Goal: Task Accomplishment & Management: Manage account settings

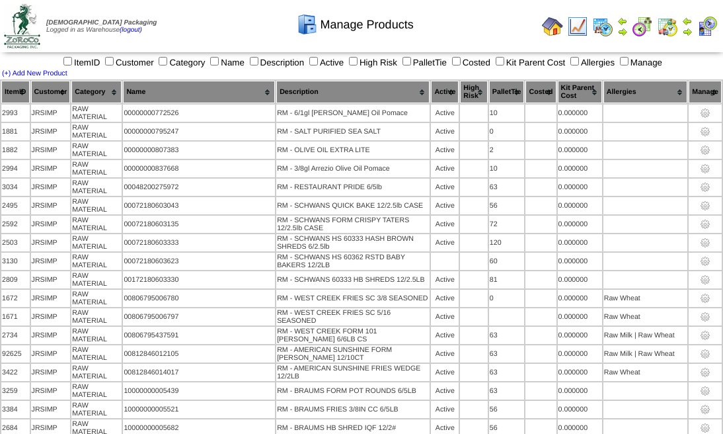
scroll to position [1584, 0]
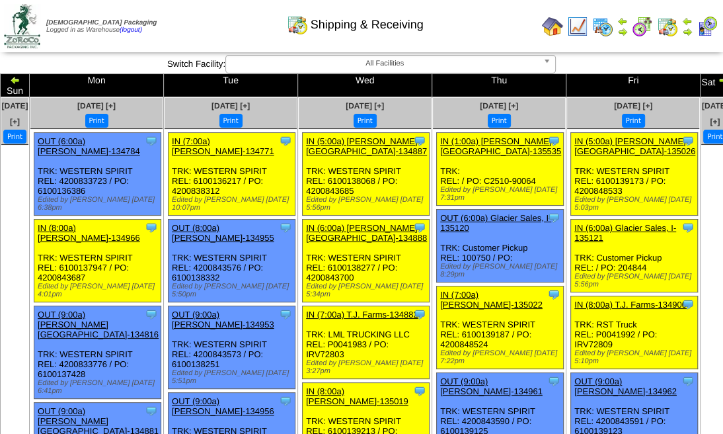
click at [20, 79] on img at bounding box center [15, 80] width 11 height 11
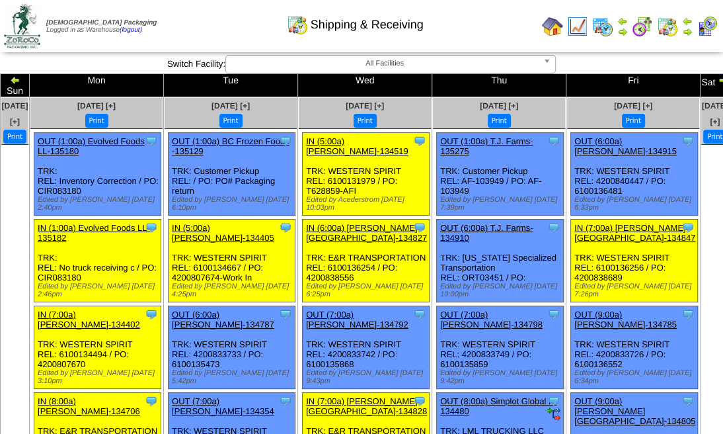
click at [20, 79] on img at bounding box center [15, 80] width 11 height 11
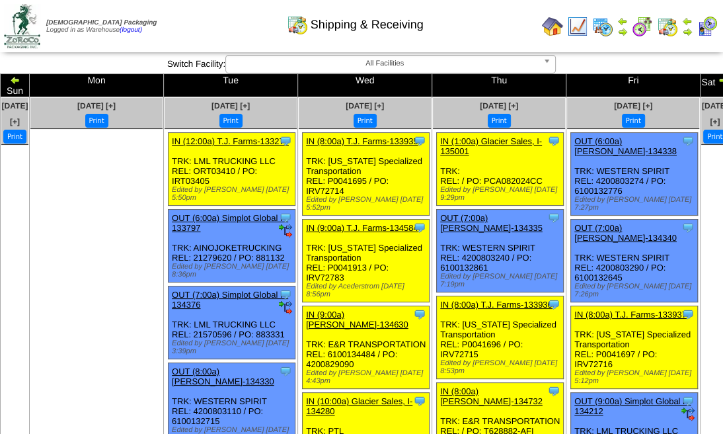
click at [20, 83] on img at bounding box center [15, 80] width 11 height 11
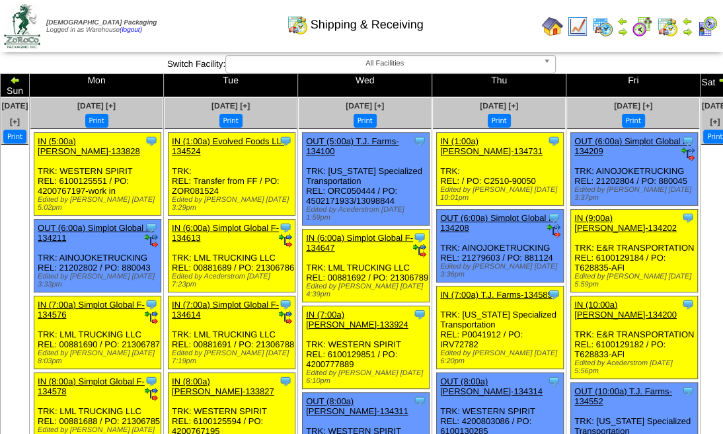
click at [20, 80] on img at bounding box center [15, 80] width 11 height 11
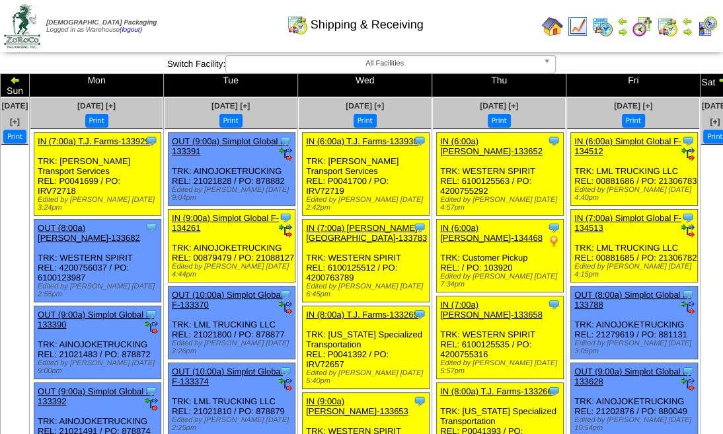
click at [20, 80] on img at bounding box center [15, 80] width 11 height 11
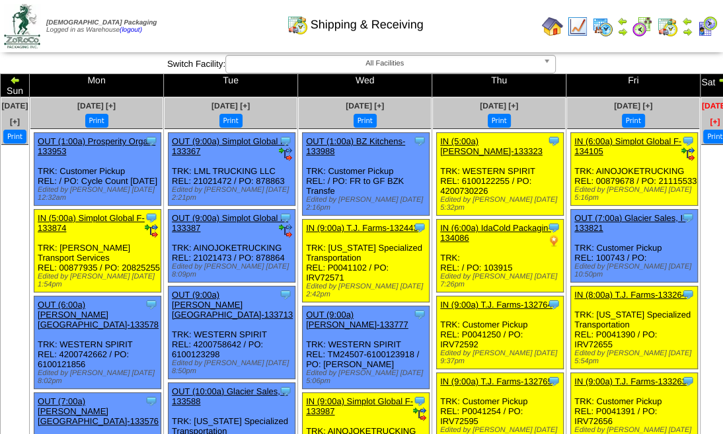
click at [702, 101] on span "Aug 17 [+]" at bounding box center [715, 113] width 26 height 25
click at [250, 101] on span "Aug 13 [+]" at bounding box center [230, 105] width 38 height 9
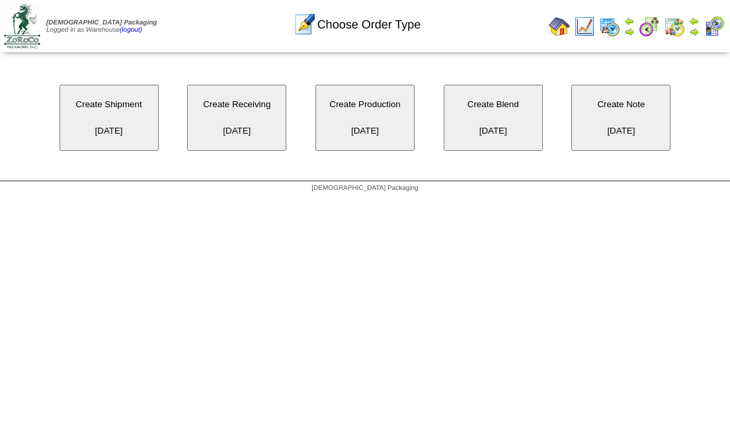
click at [607, 122] on button "Create Note [DATE]" at bounding box center [620, 118] width 99 height 66
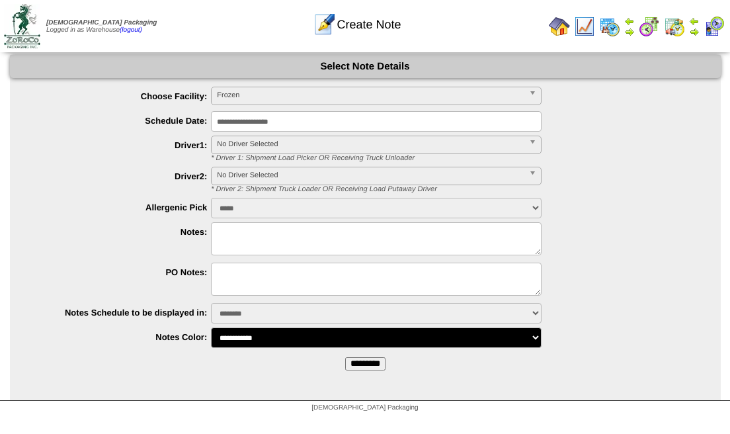
click at [463, 112] on input "**********" at bounding box center [376, 121] width 330 height 20
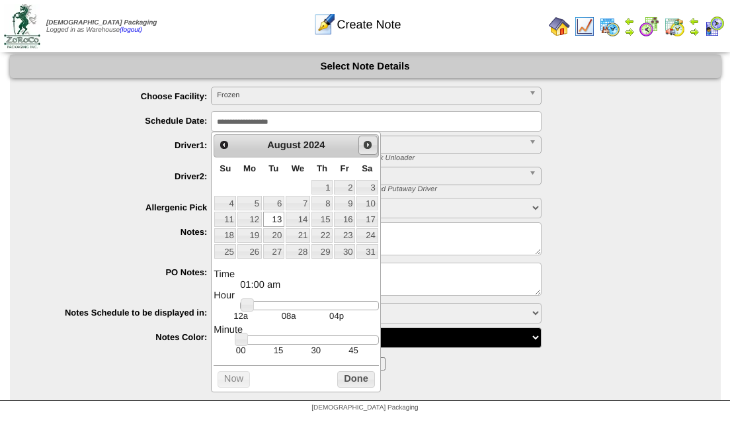
click at [369, 143] on span "Next" at bounding box center [367, 144] width 11 height 11
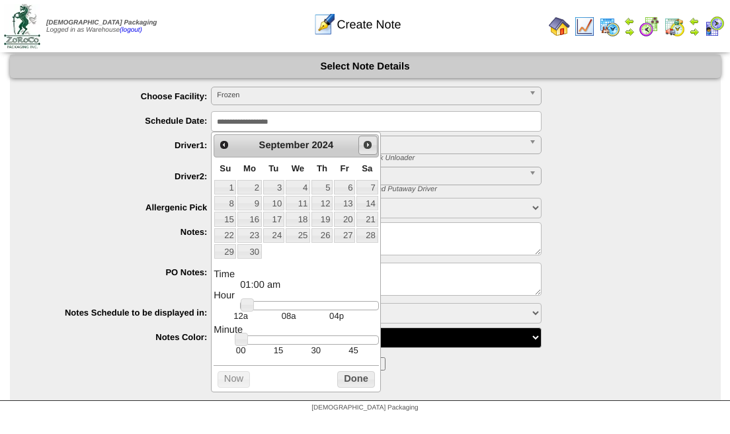
click at [369, 143] on span "Next" at bounding box center [367, 144] width 11 height 11
click at [367, 142] on span "Next" at bounding box center [367, 144] width 11 height 11
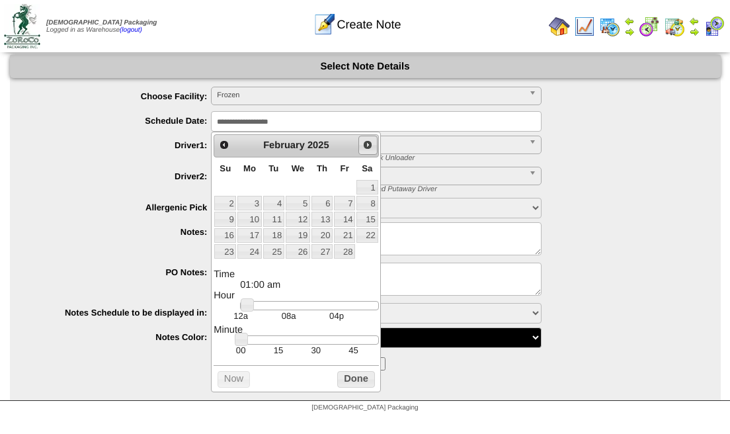
click at [367, 142] on span "Next" at bounding box center [367, 144] width 11 height 11
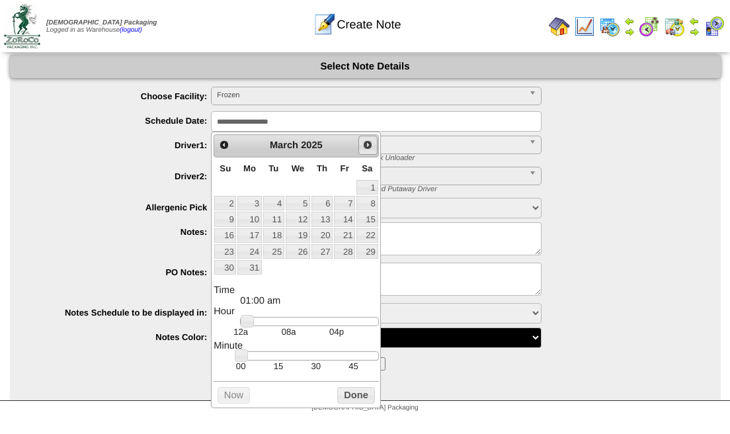
click at [367, 142] on span "Next" at bounding box center [367, 144] width 11 height 11
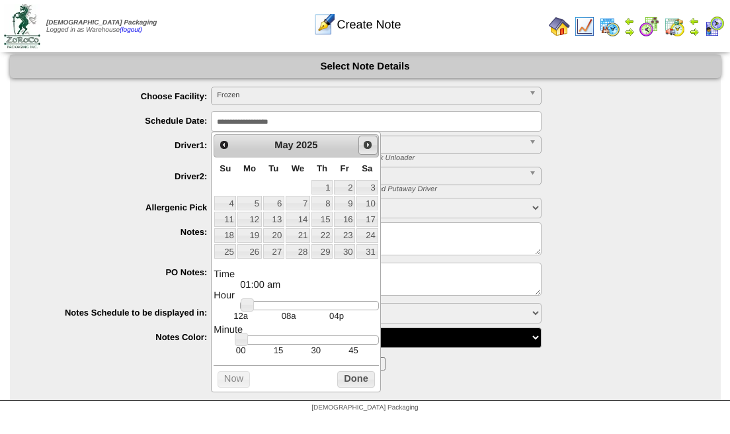
click at [367, 142] on span "Next" at bounding box center [367, 144] width 11 height 11
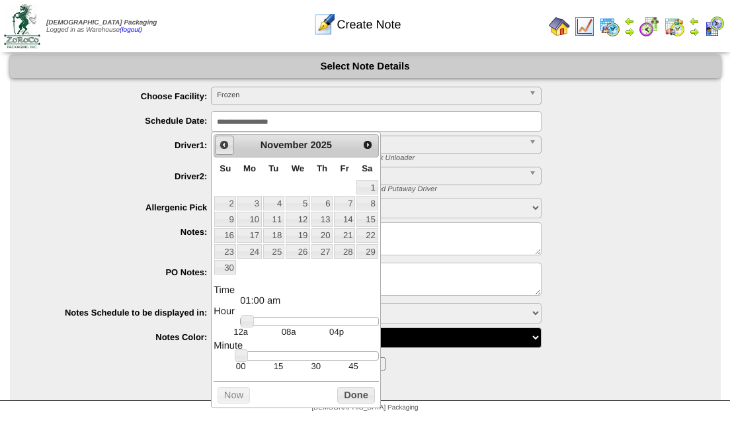
click at [221, 143] on span "Prev" at bounding box center [224, 144] width 11 height 11
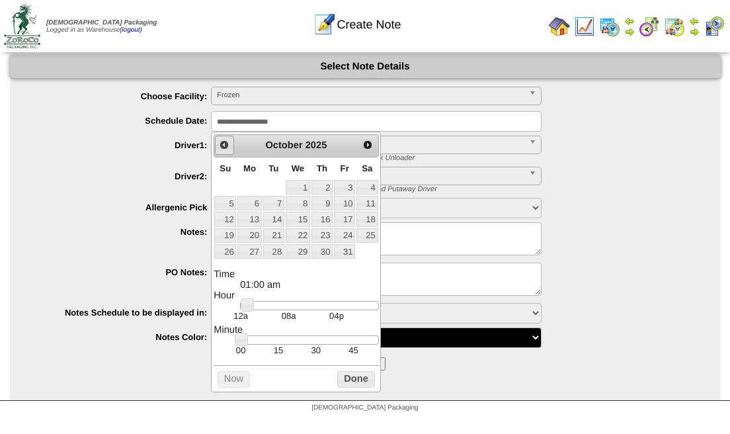
click at [221, 143] on span "Prev" at bounding box center [224, 144] width 11 height 11
type input "**********"
click at [558, 197] on ul "**********" at bounding box center [365, 217] width 710 height 261
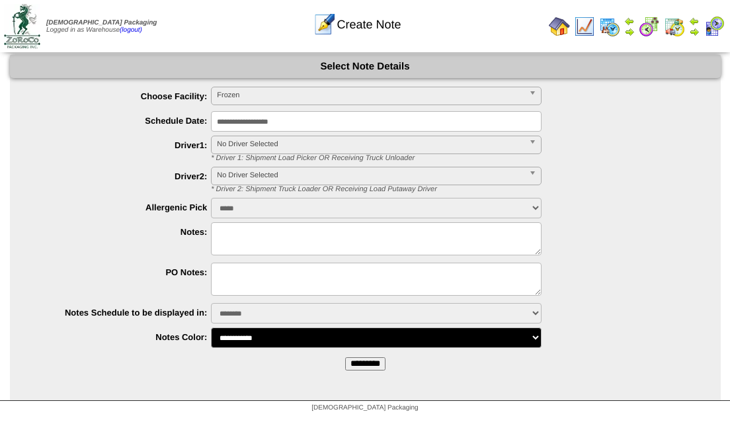
click at [385, 360] on input "*********" at bounding box center [365, 363] width 40 height 13
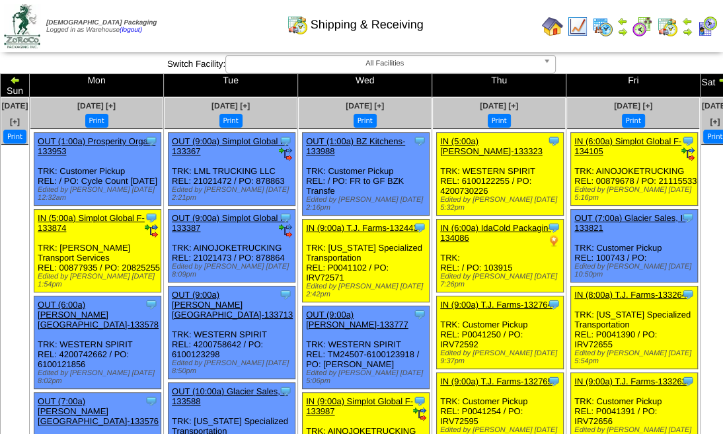
click at [718, 81] on img at bounding box center [723, 80] width 11 height 11
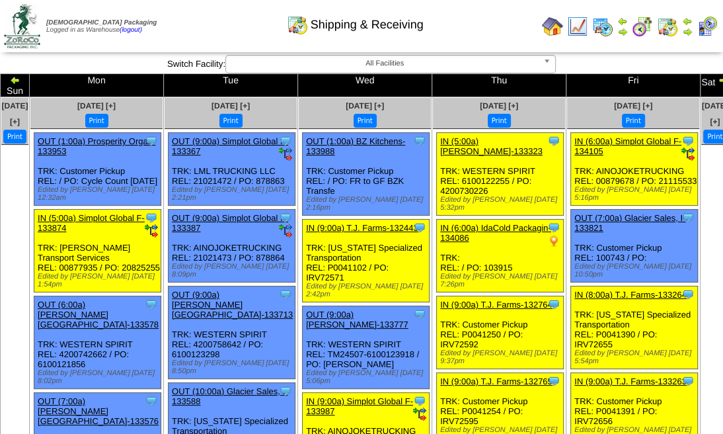
click at [718, 81] on img at bounding box center [723, 80] width 11 height 11
click at [718, 77] on img at bounding box center [723, 80] width 11 height 11
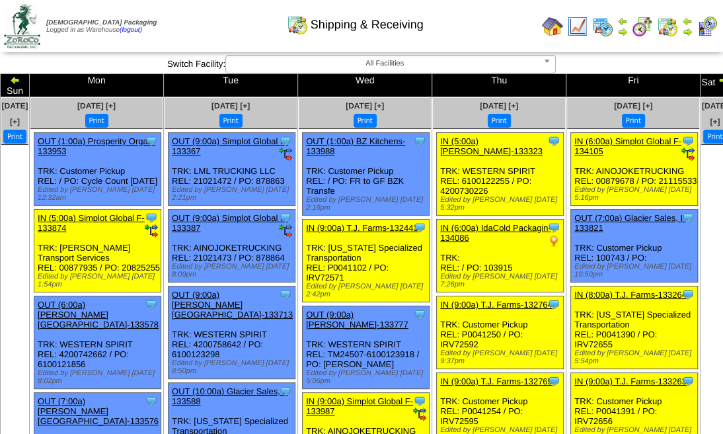
click at [718, 77] on img at bounding box center [723, 80] width 11 height 11
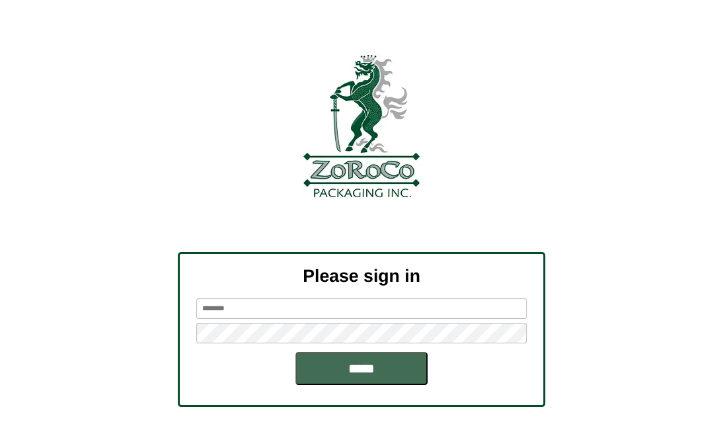
type input "*********"
click at [362, 365] on input "*****" at bounding box center [361, 368] width 132 height 33
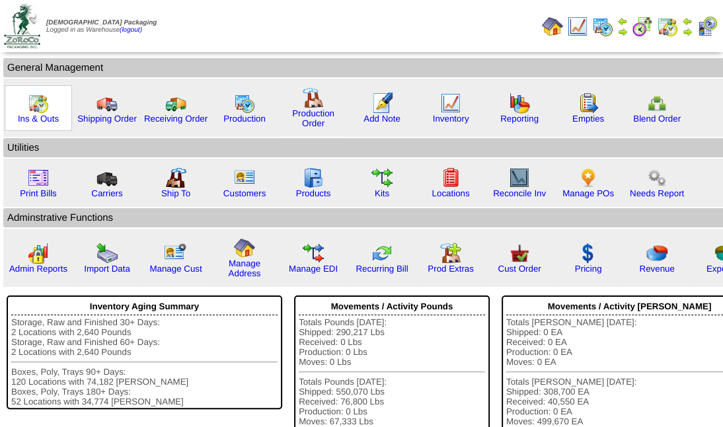
click at [40, 106] on img at bounding box center [38, 103] width 21 height 21
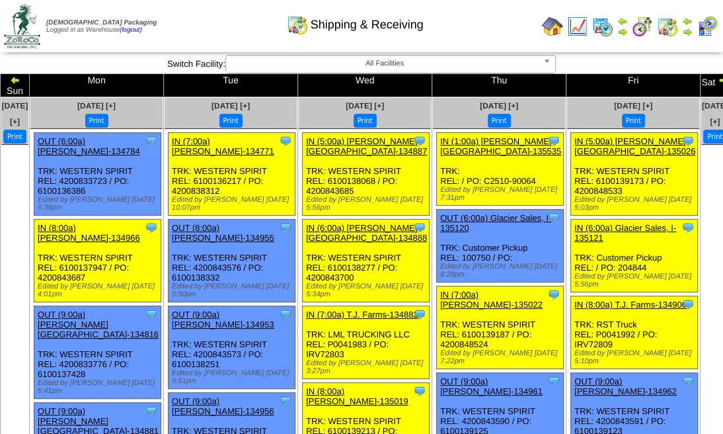
click at [718, 81] on img at bounding box center [723, 80] width 11 height 11
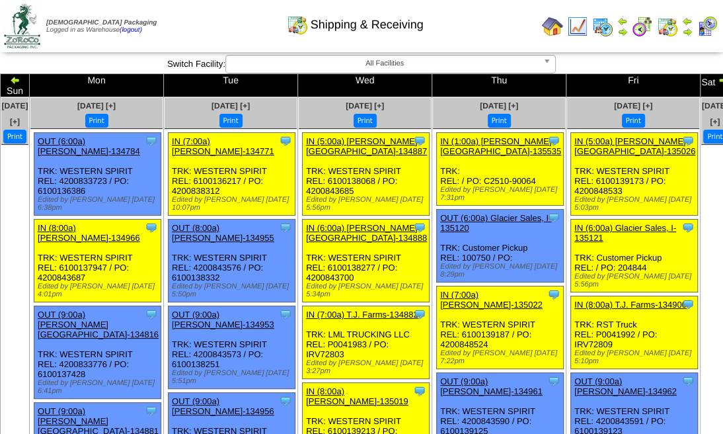
click at [718, 81] on img at bounding box center [723, 80] width 11 height 11
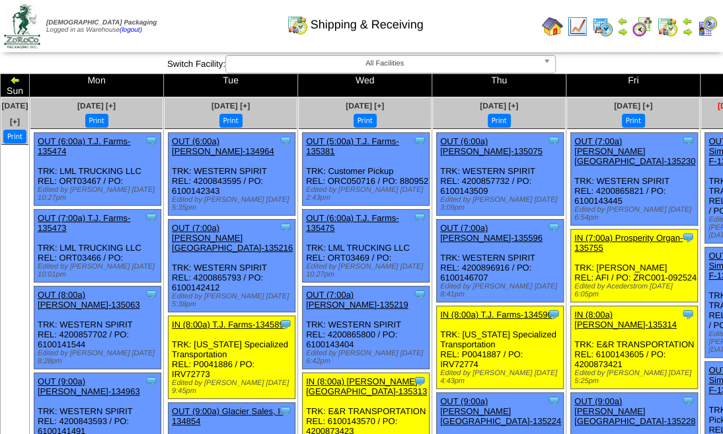
click at [718, 101] on span "[DATE] [+]" at bounding box center [737, 105] width 38 height 9
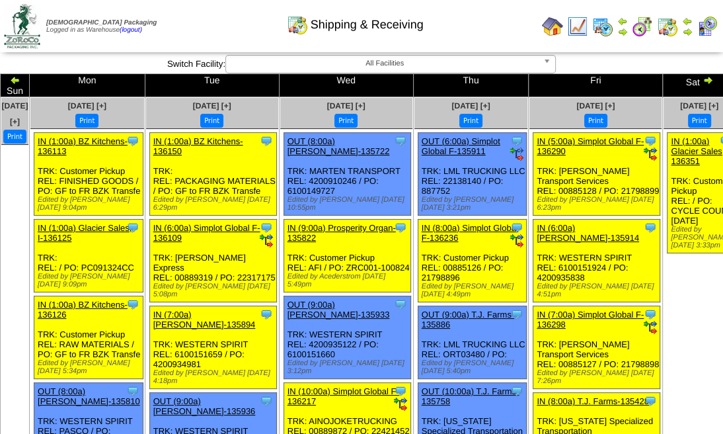
click at [703, 75] on img at bounding box center [708, 80] width 11 height 11
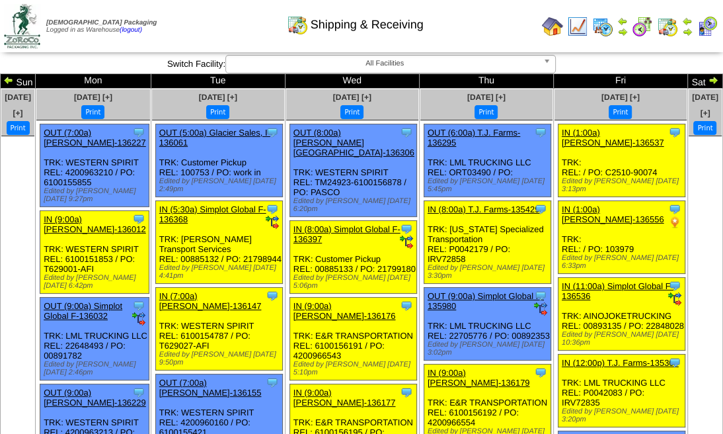
click at [708, 75] on img at bounding box center [713, 80] width 11 height 11
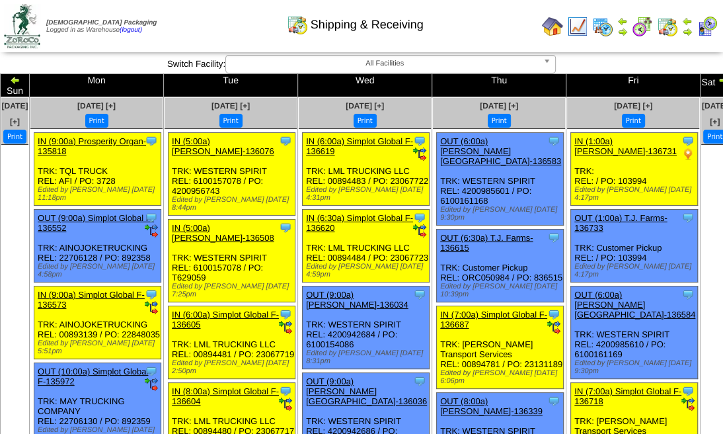
click at [718, 75] on img at bounding box center [723, 80] width 11 height 11
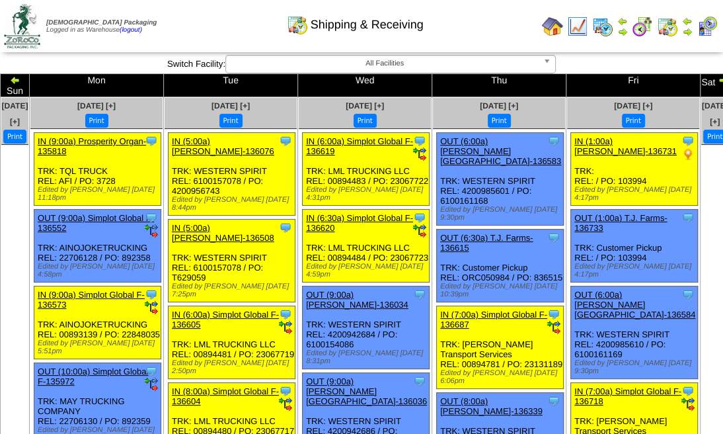
click at [718, 75] on img at bounding box center [723, 80] width 11 height 11
click at [718, 79] on img at bounding box center [723, 80] width 11 height 11
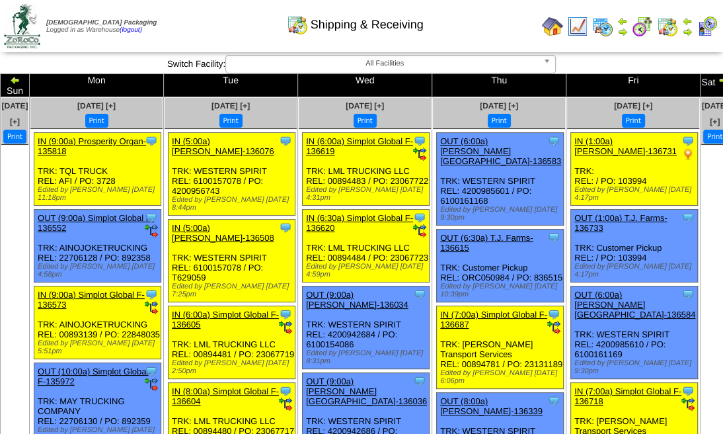
click at [718, 79] on img at bounding box center [723, 80] width 11 height 11
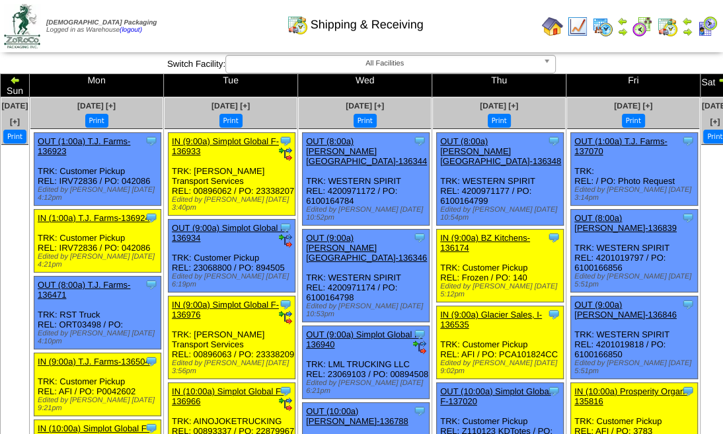
click at [718, 81] on img at bounding box center [723, 80] width 11 height 11
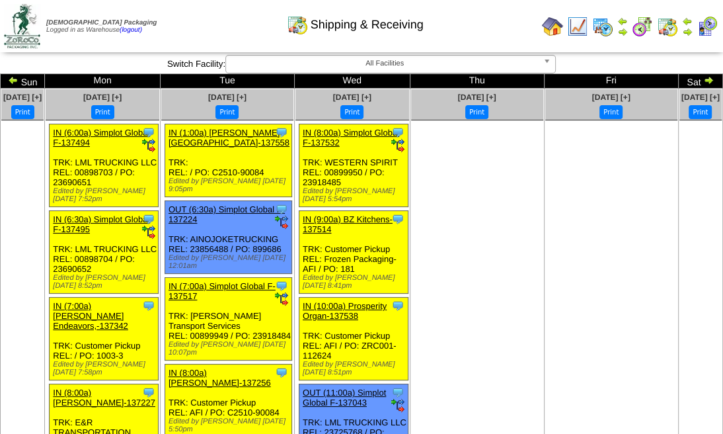
click at [703, 77] on img at bounding box center [708, 80] width 11 height 11
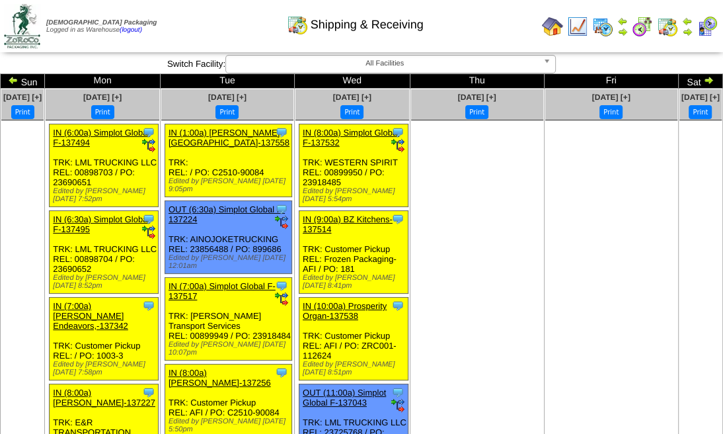
click at [703, 77] on img at bounding box center [708, 80] width 11 height 11
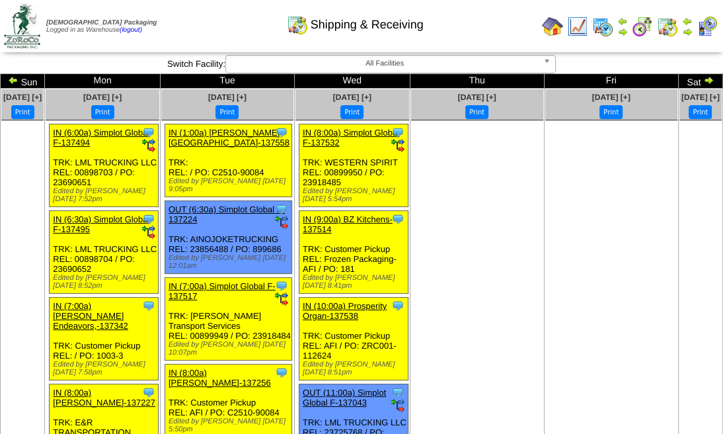
click at [703, 77] on img at bounding box center [708, 80] width 11 height 11
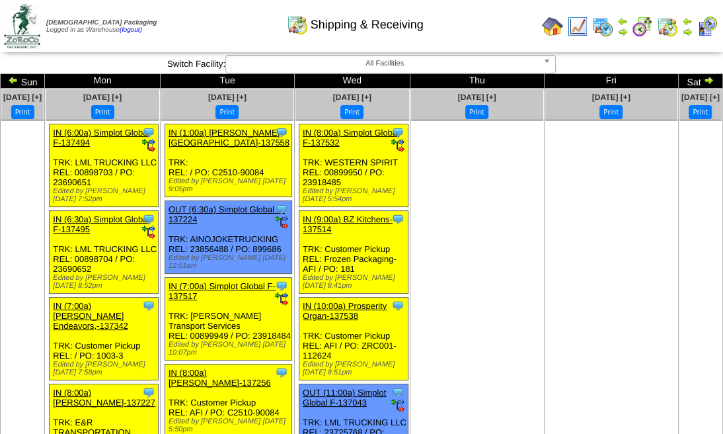
click at [703, 77] on img at bounding box center [708, 80] width 11 height 11
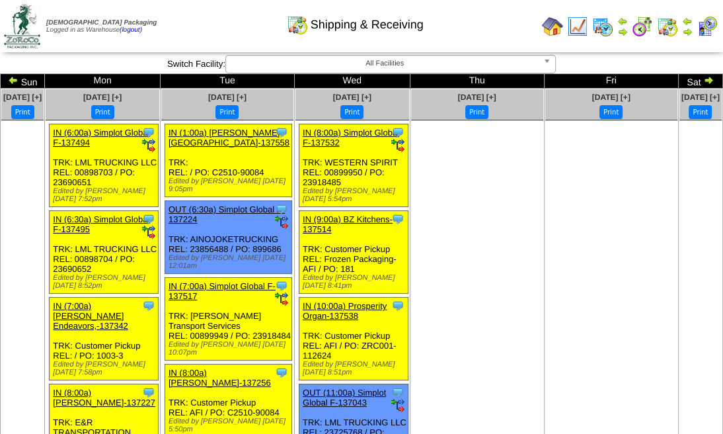
drag, startPoint x: 0, startPoint y: 0, endPoint x: 681, endPoint y: 77, distance: 685.7
click at [703, 77] on img at bounding box center [708, 80] width 11 height 11
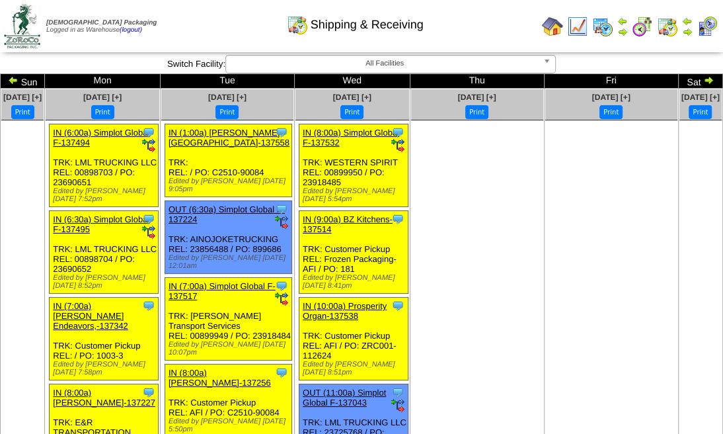
click at [703, 77] on img at bounding box center [708, 80] width 11 height 11
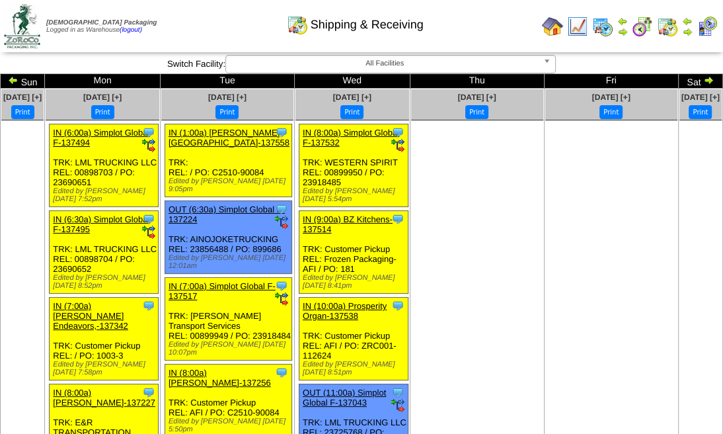
click at [703, 77] on img at bounding box center [708, 80] width 11 height 11
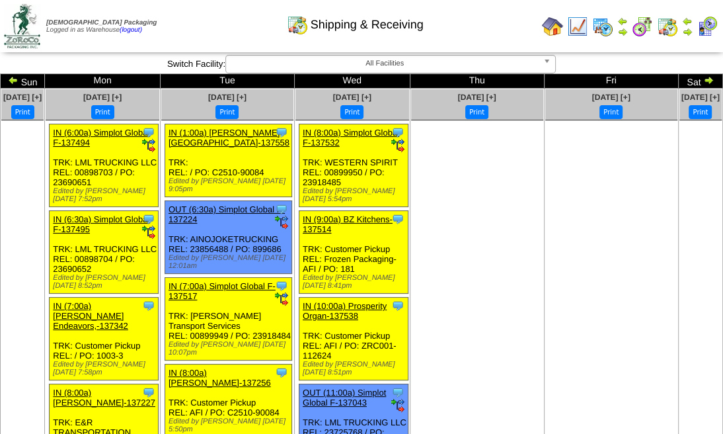
click at [703, 77] on img at bounding box center [708, 80] width 11 height 11
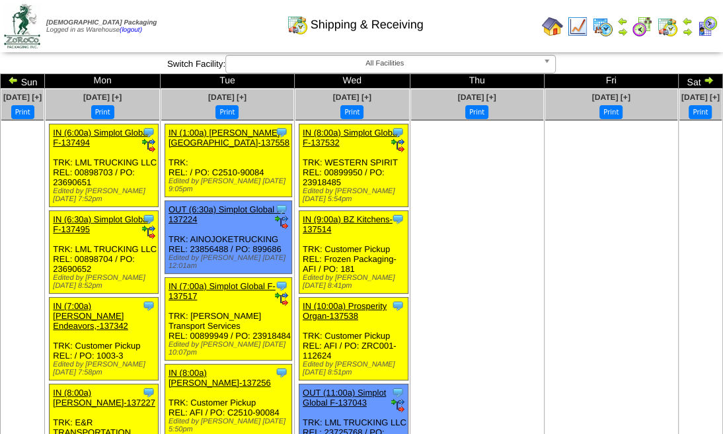
click at [703, 77] on img at bounding box center [708, 80] width 11 height 11
click at [703, 76] on img at bounding box center [708, 80] width 11 height 11
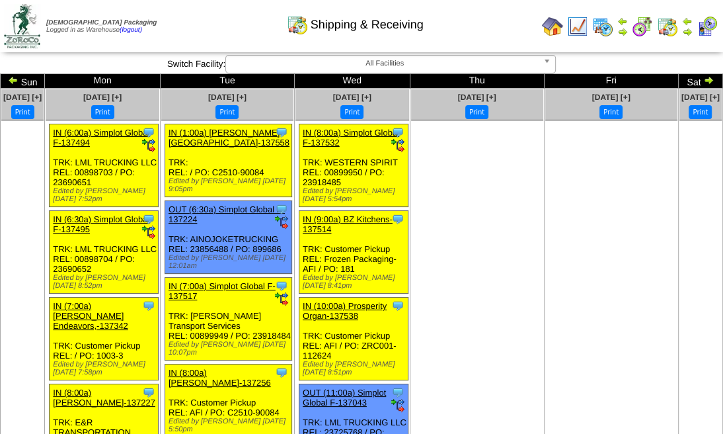
click at [703, 76] on img at bounding box center [708, 80] width 11 height 11
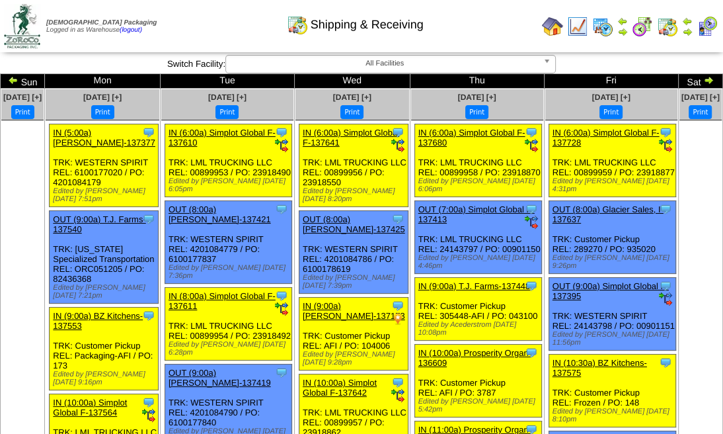
drag, startPoint x: 0, startPoint y: 0, endPoint x: 679, endPoint y: 76, distance: 683.7
click at [703, 76] on img at bounding box center [708, 80] width 11 height 11
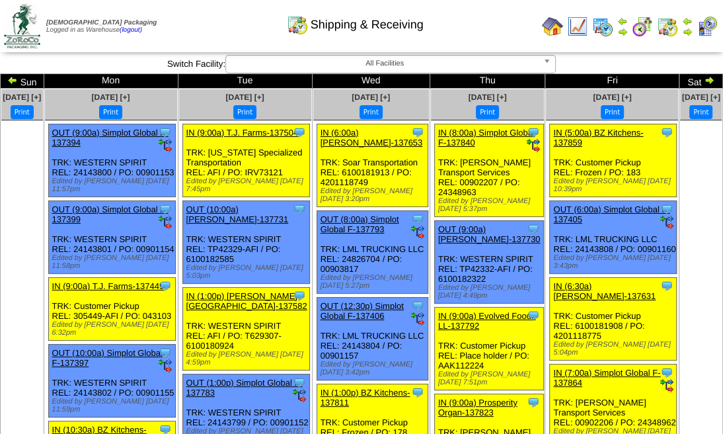
click at [704, 76] on img at bounding box center [709, 80] width 11 height 11
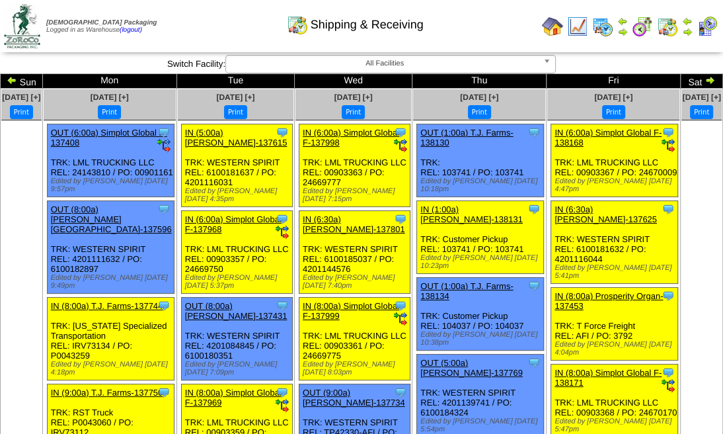
drag, startPoint x: 0, startPoint y: 0, endPoint x: 676, endPoint y: 77, distance: 680.5
click at [705, 77] on img at bounding box center [710, 80] width 11 height 11
click at [686, 77] on td "Sat" at bounding box center [702, 81] width 42 height 15
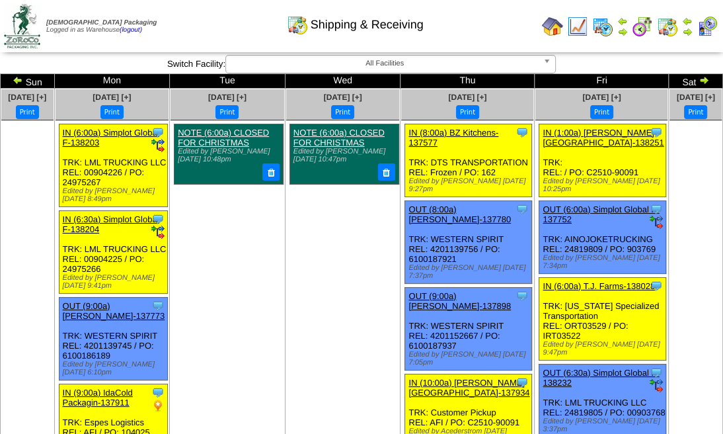
click at [699, 77] on img at bounding box center [704, 80] width 11 height 11
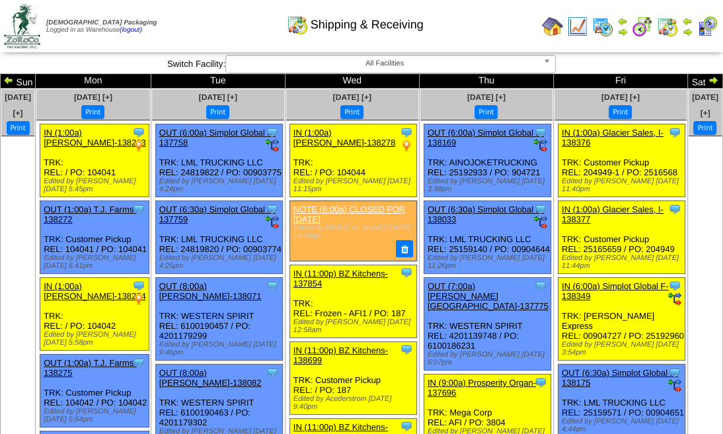
click at [708, 78] on img at bounding box center [713, 80] width 11 height 11
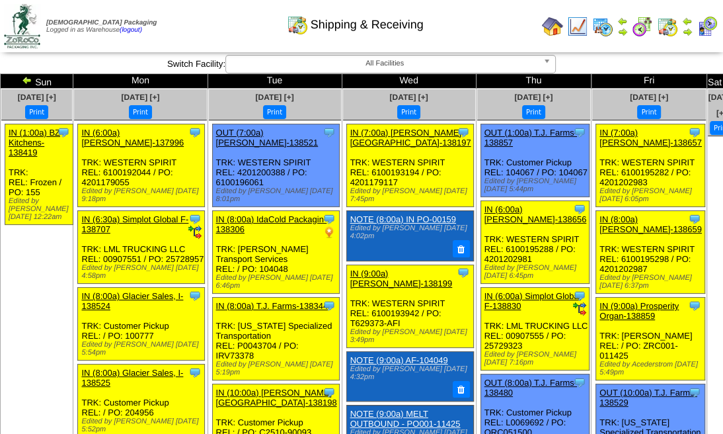
click at [724, 78] on img at bounding box center [729, 80] width 11 height 11
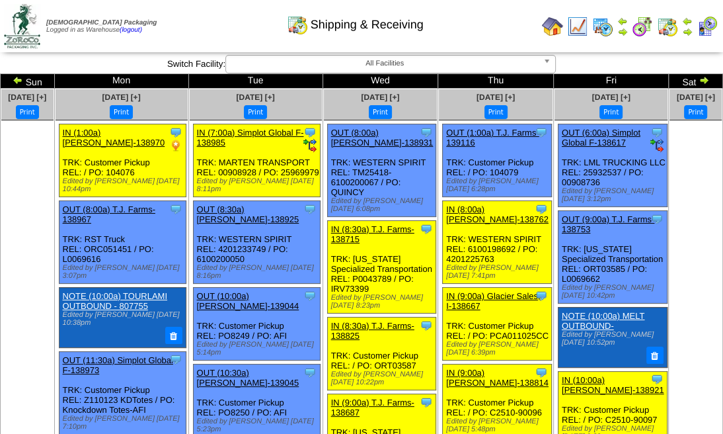
click at [699, 78] on img at bounding box center [704, 80] width 11 height 11
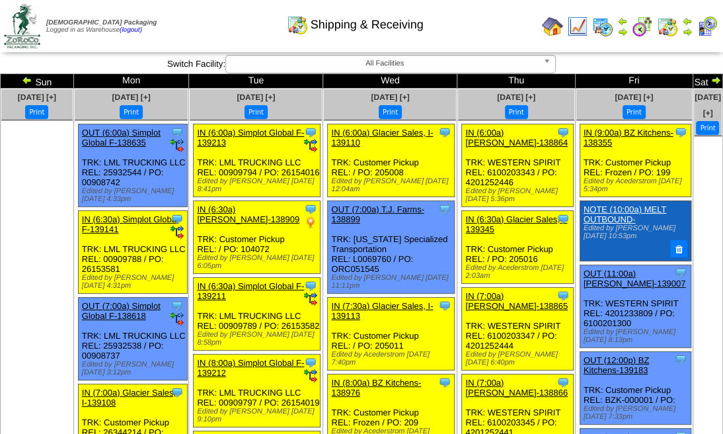
click at [710, 78] on img at bounding box center [715, 80] width 11 height 11
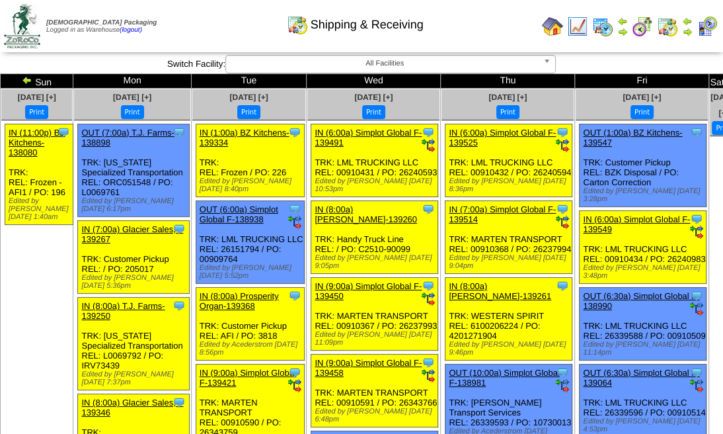
click at [726, 78] on img at bounding box center [731, 80] width 11 height 11
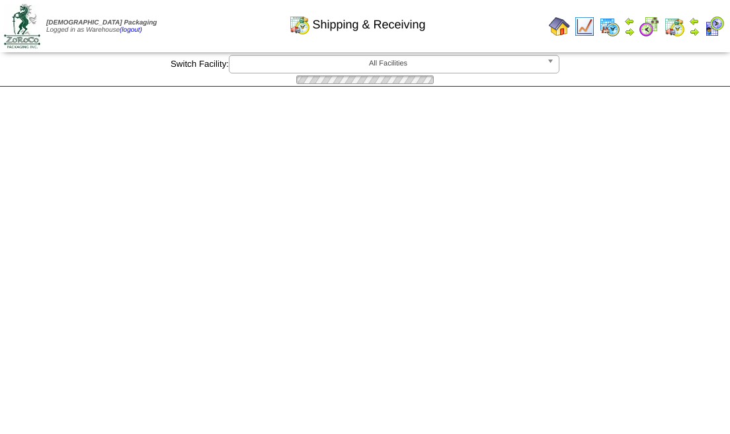
click at [682, 78] on div at bounding box center [365, 79] width 730 height 13
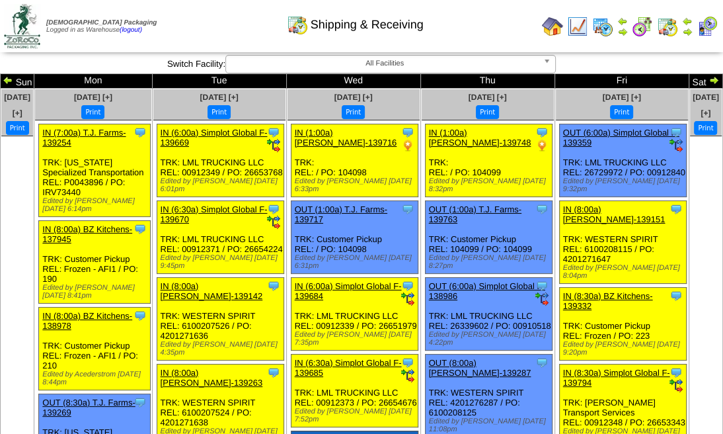
click at [708, 78] on img at bounding box center [713, 80] width 11 height 11
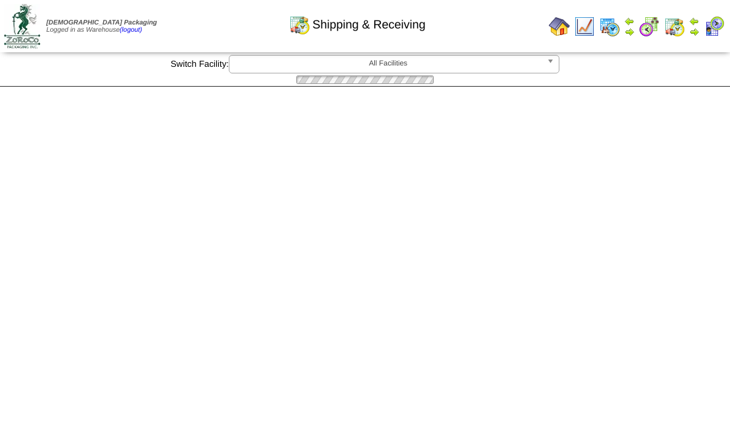
click at [682, 78] on div at bounding box center [365, 79] width 730 height 13
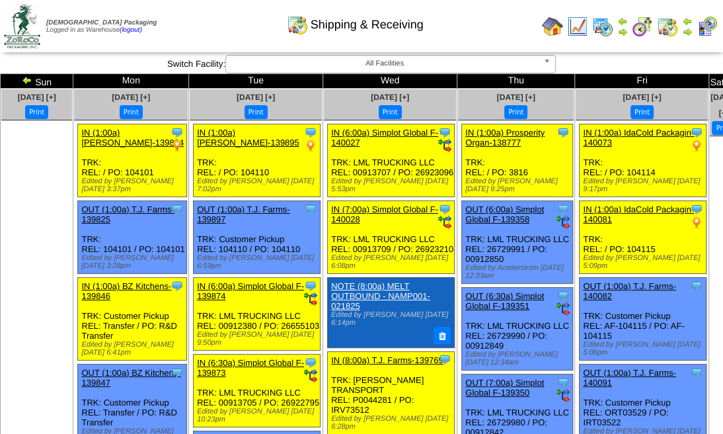
click at [726, 78] on img at bounding box center [731, 80] width 11 height 11
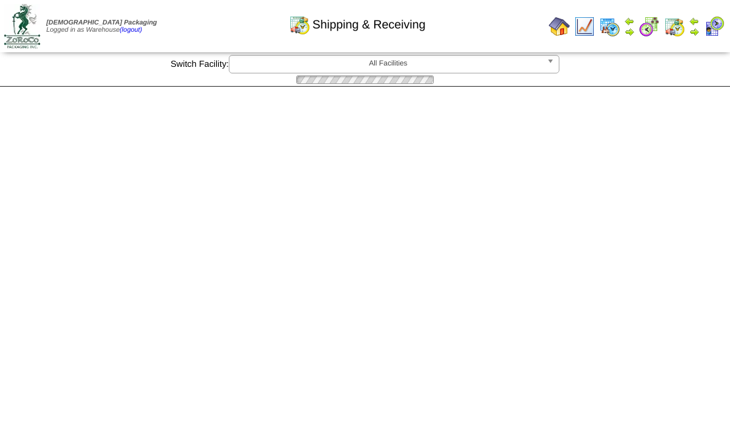
drag, startPoint x: 0, startPoint y: 0, endPoint x: 682, endPoint y: 78, distance: 686.5
click at [682, 78] on div "**********" at bounding box center [365, 71] width 730 height 32
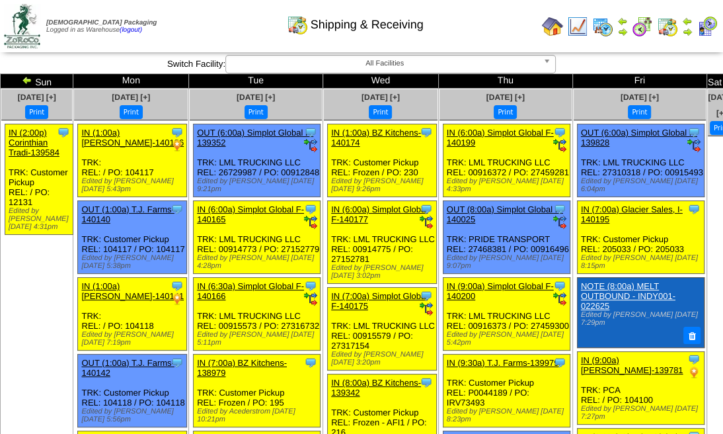
click at [724, 78] on img at bounding box center [729, 80] width 11 height 11
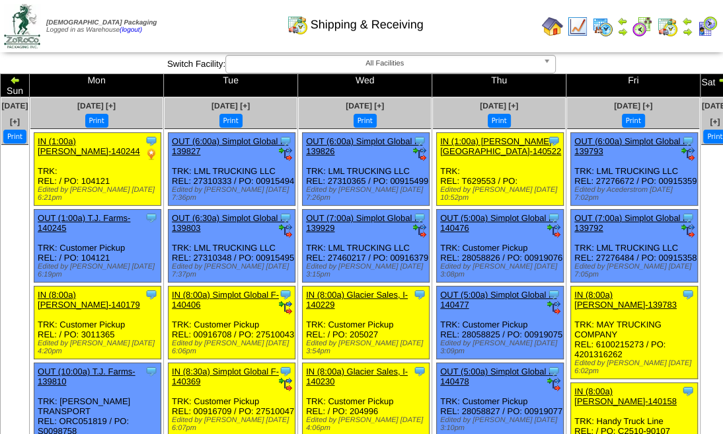
click at [718, 78] on img at bounding box center [723, 80] width 11 height 11
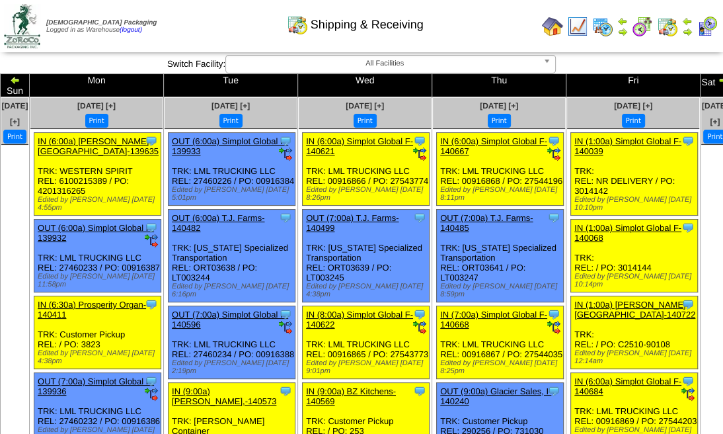
click at [718, 78] on img at bounding box center [723, 80] width 11 height 11
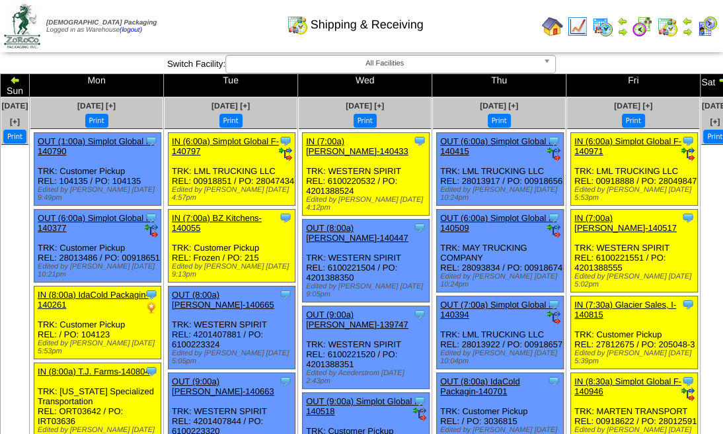
click at [718, 78] on img at bounding box center [723, 80] width 11 height 11
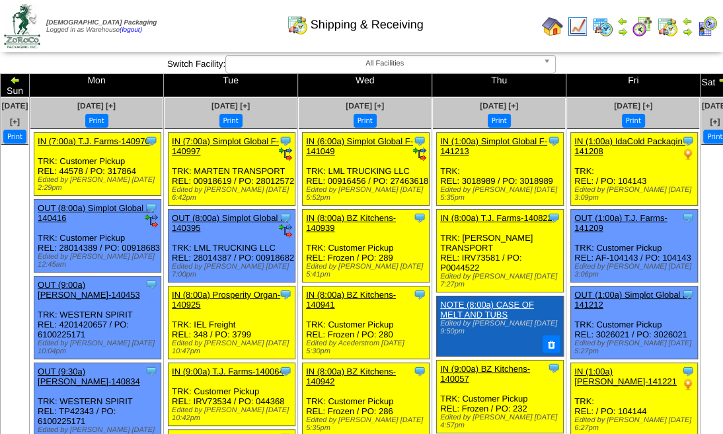
click at [718, 78] on img at bounding box center [723, 80] width 11 height 11
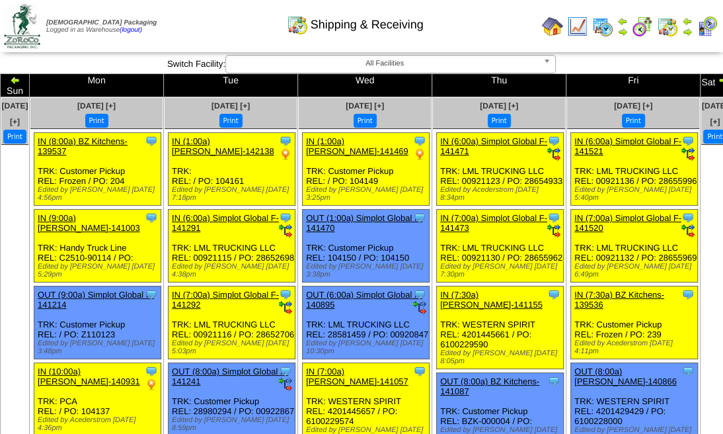
click at [718, 78] on img at bounding box center [723, 80] width 11 height 11
drag, startPoint x: 0, startPoint y: 0, endPoint x: 681, endPoint y: 78, distance: 685.8
click at [718, 78] on img at bounding box center [723, 80] width 11 height 11
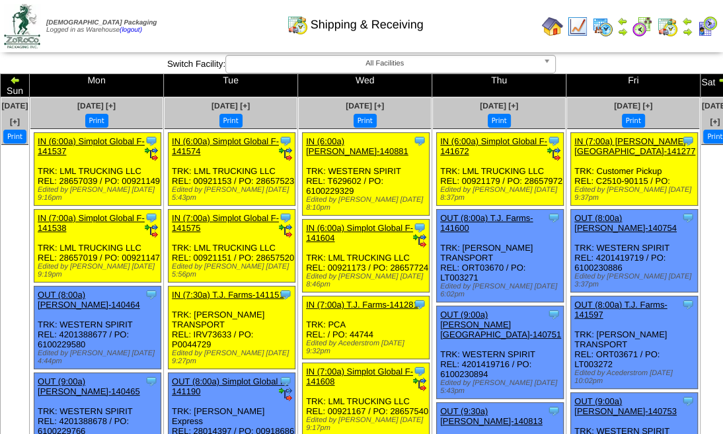
click at [718, 78] on img at bounding box center [723, 80] width 11 height 11
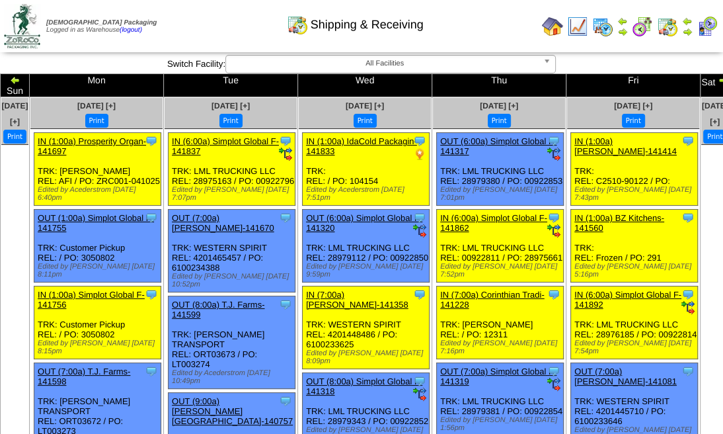
click at [718, 78] on img at bounding box center [723, 80] width 11 height 11
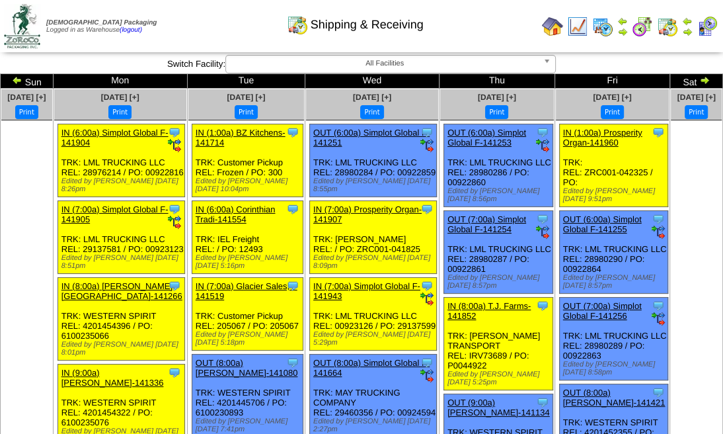
click at [699, 78] on img at bounding box center [704, 80] width 11 height 11
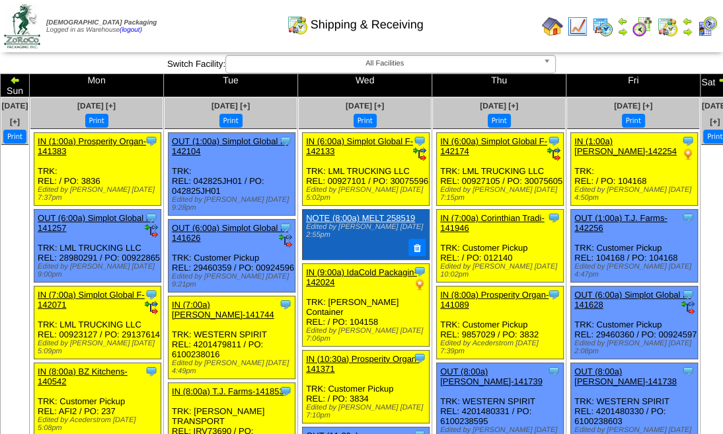
click at [718, 78] on img at bounding box center [723, 80] width 11 height 11
drag, startPoint x: 0, startPoint y: 0, endPoint x: 681, endPoint y: 78, distance: 685.8
click at [718, 78] on img at bounding box center [723, 80] width 11 height 11
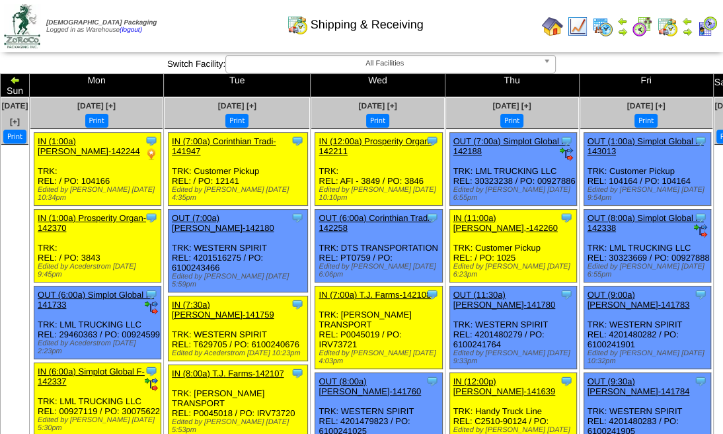
click at [729, 78] on img at bounding box center [736, 80] width 11 height 11
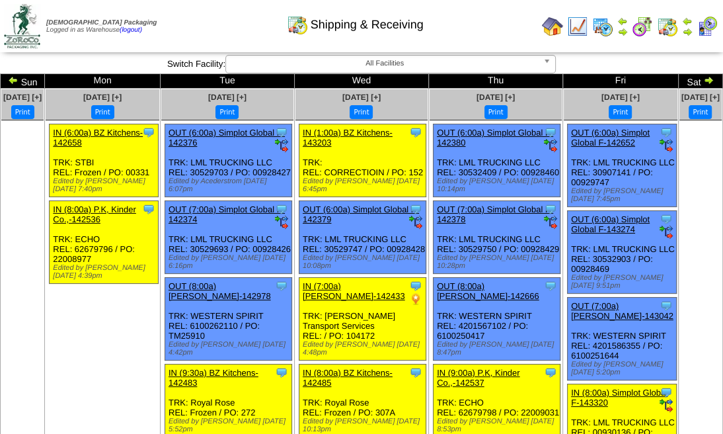
click at [689, 81] on td "Sat" at bounding box center [700, 81] width 44 height 15
click at [703, 77] on img at bounding box center [708, 80] width 11 height 11
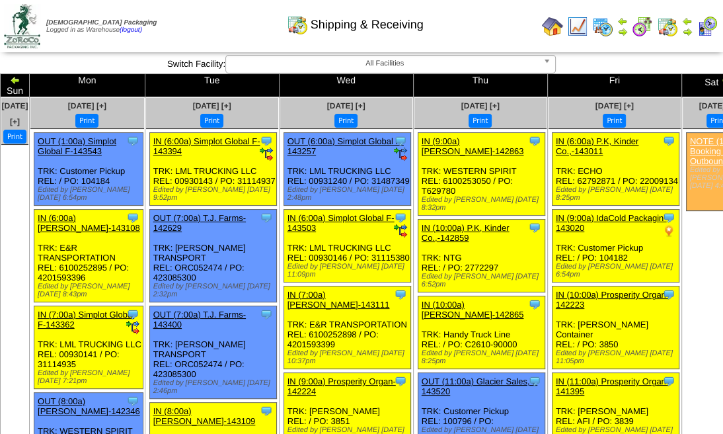
click at [721, 77] on img at bounding box center [726, 80] width 11 height 11
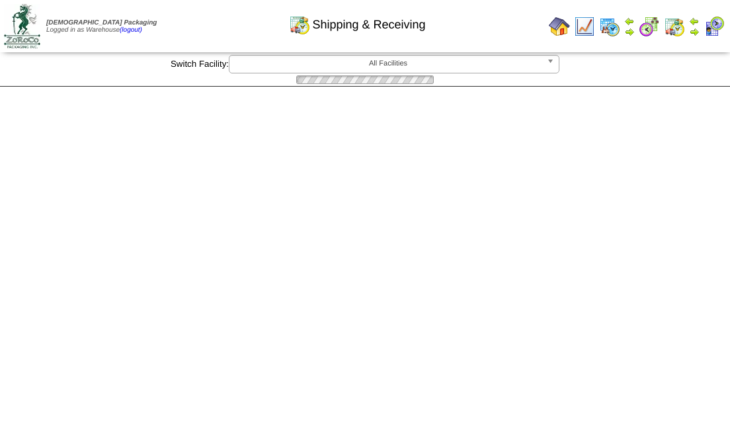
click at [681, 77] on div at bounding box center [365, 79] width 730 height 13
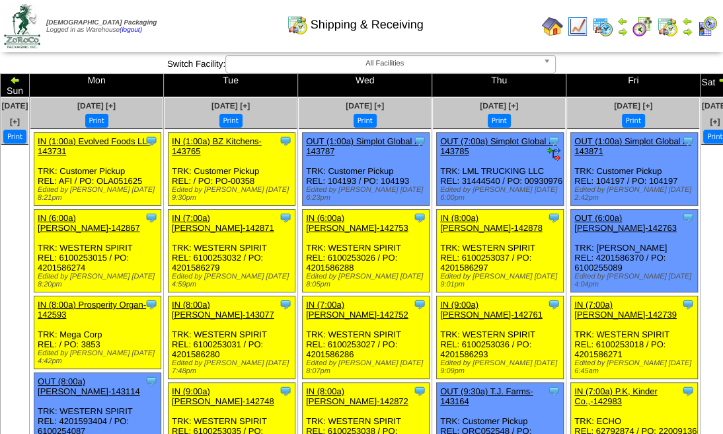
click at [718, 77] on img at bounding box center [723, 80] width 11 height 11
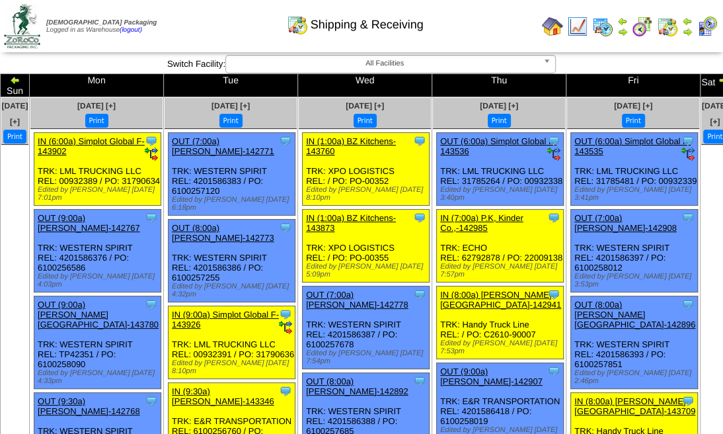
click at [718, 77] on img at bounding box center [723, 80] width 11 height 11
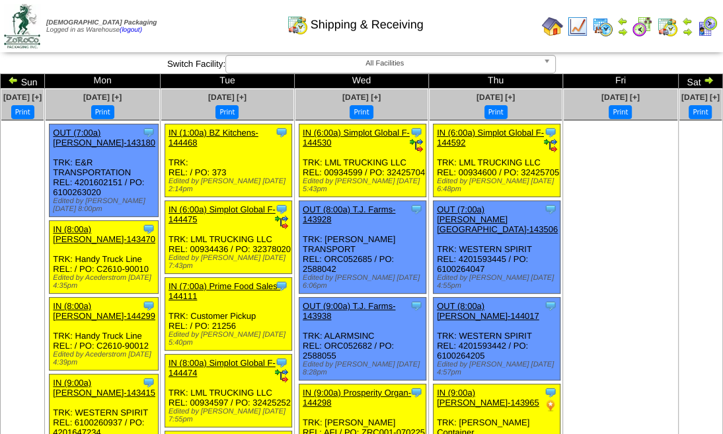
click at [703, 77] on img at bounding box center [708, 80] width 11 height 11
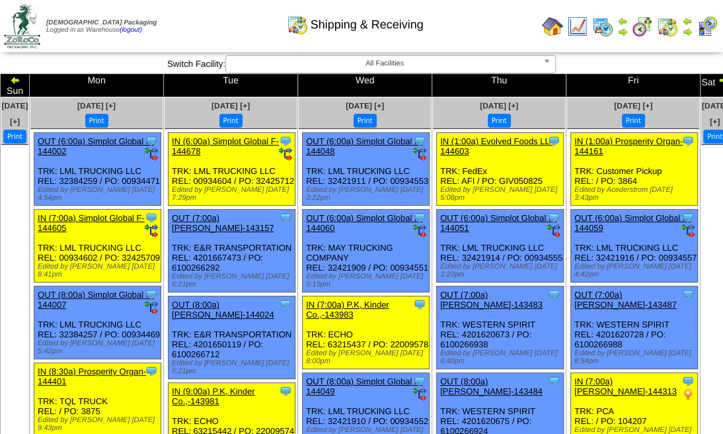
click at [718, 77] on img at bounding box center [723, 80] width 11 height 11
drag, startPoint x: 0, startPoint y: 0, endPoint x: 678, endPoint y: 77, distance: 682.5
click at [718, 77] on img at bounding box center [723, 80] width 11 height 11
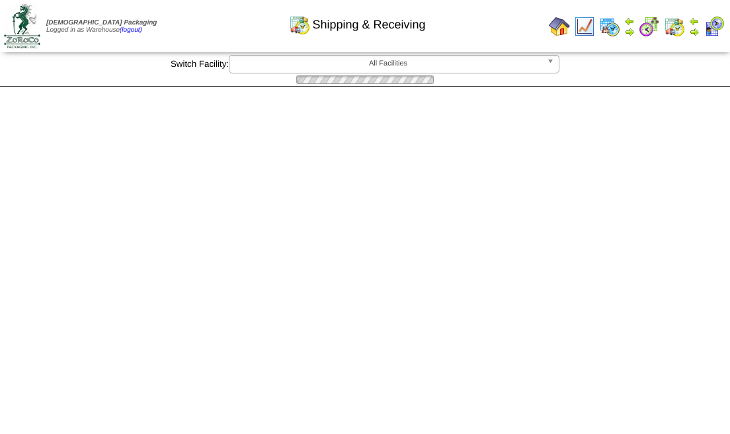
click at [681, 78] on div at bounding box center [365, 79] width 730 height 13
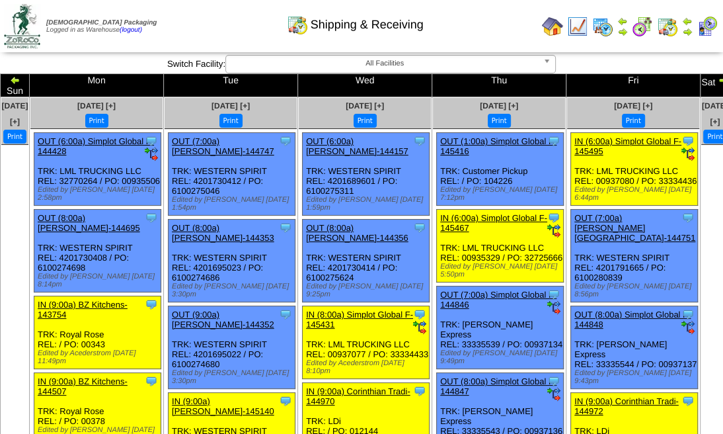
click at [718, 78] on img at bounding box center [723, 80] width 11 height 11
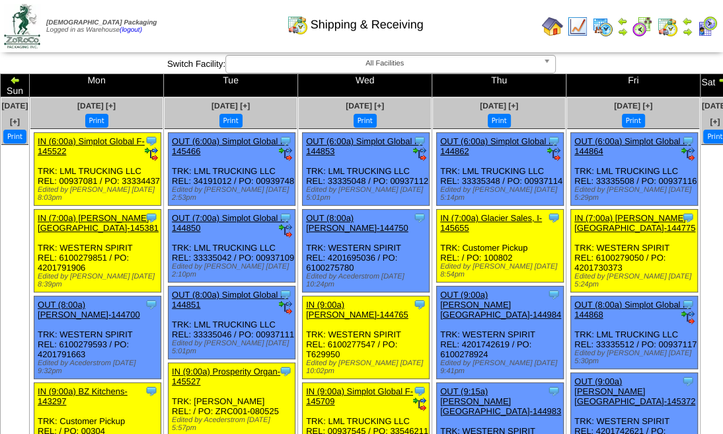
click at [718, 78] on img at bounding box center [723, 80] width 11 height 11
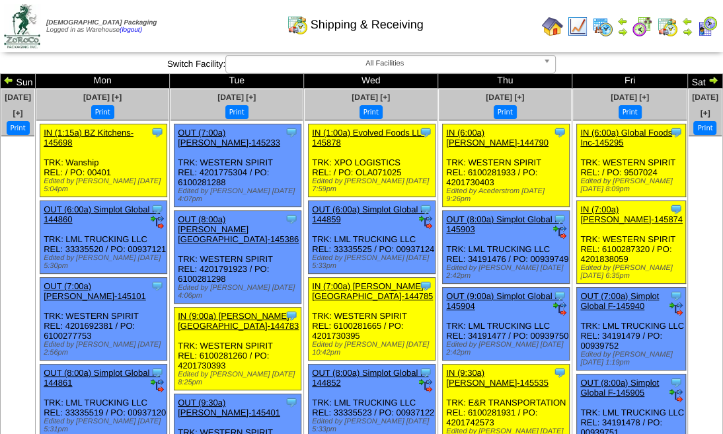
click at [708, 78] on img at bounding box center [713, 80] width 11 height 11
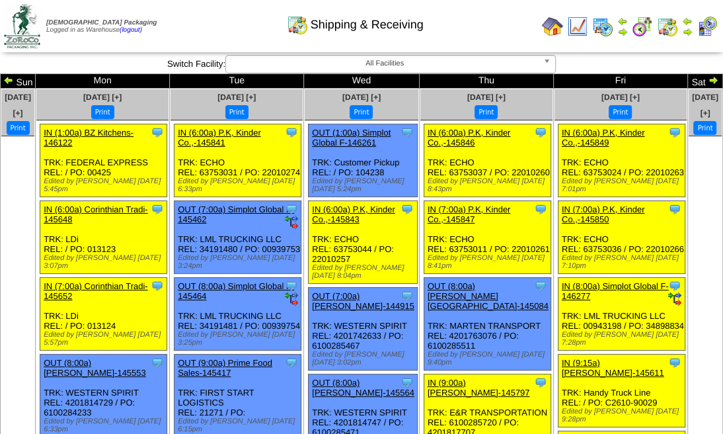
click at [708, 78] on img at bounding box center [713, 80] width 11 height 11
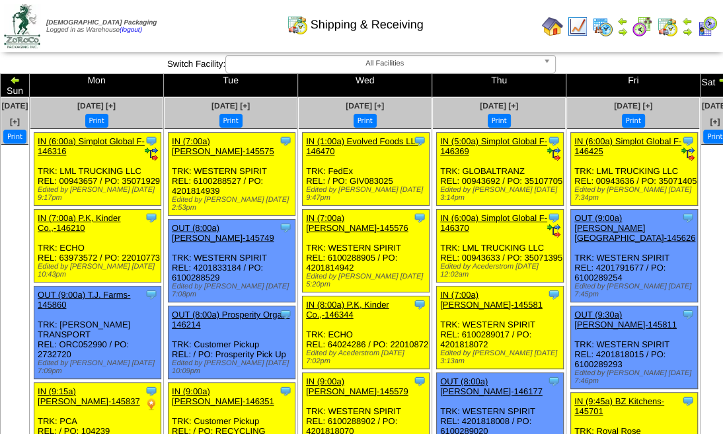
click at [718, 80] on img at bounding box center [723, 80] width 11 height 11
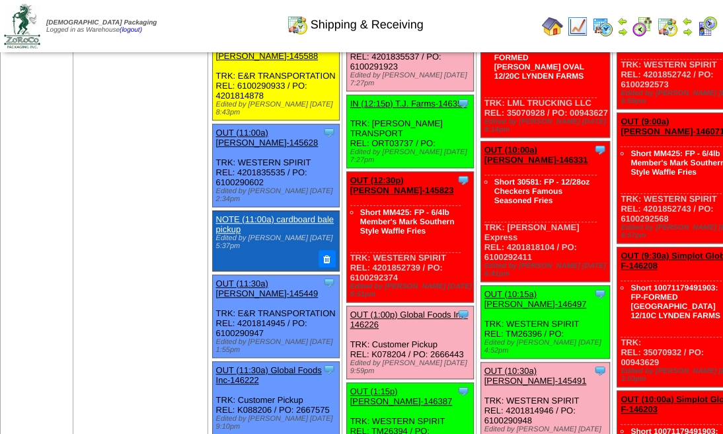
scroll to position [749, 0]
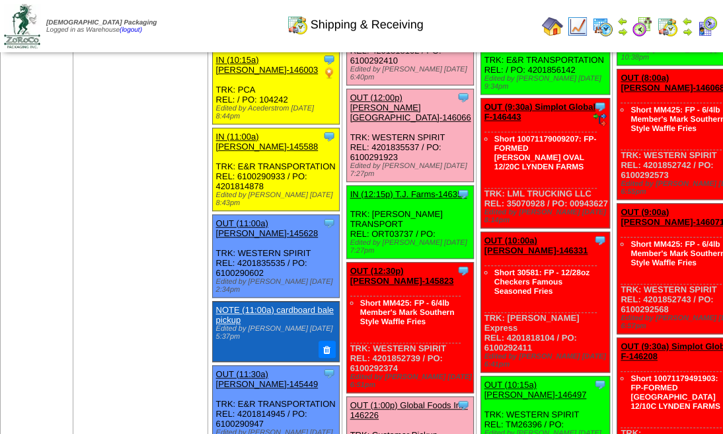
scroll to position [397, 0]
